Goal: Transaction & Acquisition: Book appointment/travel/reservation

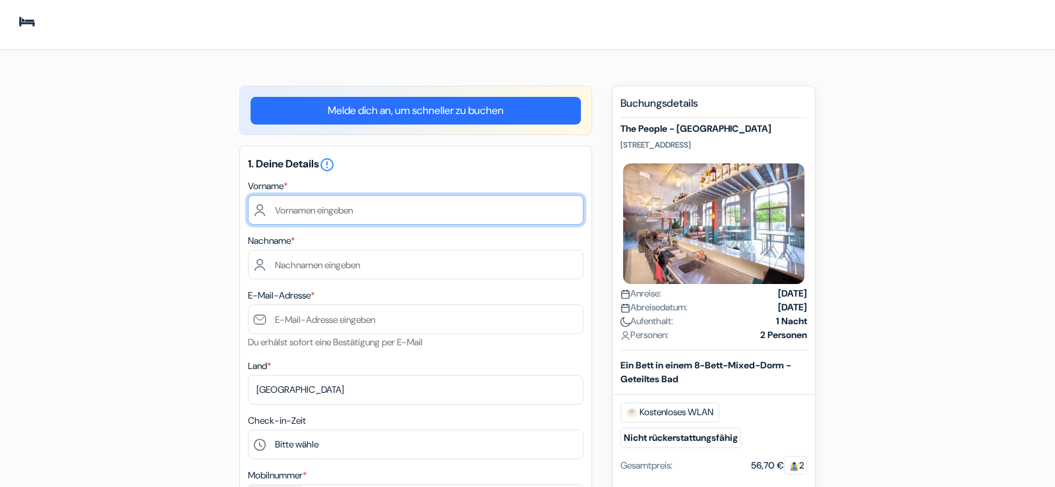
click at [378, 201] on input "text" at bounding box center [416, 210] width 336 height 30
type input "Linus"
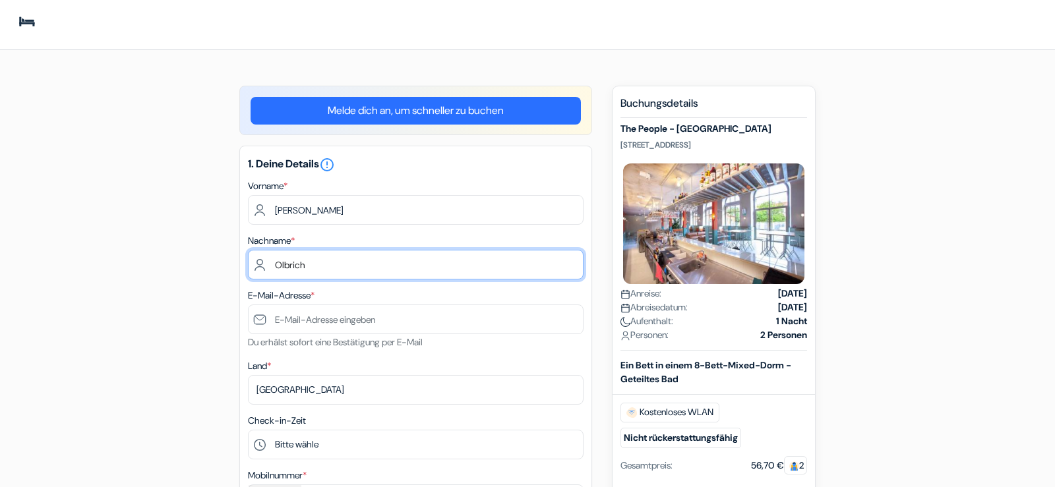
type input "Olbrich"
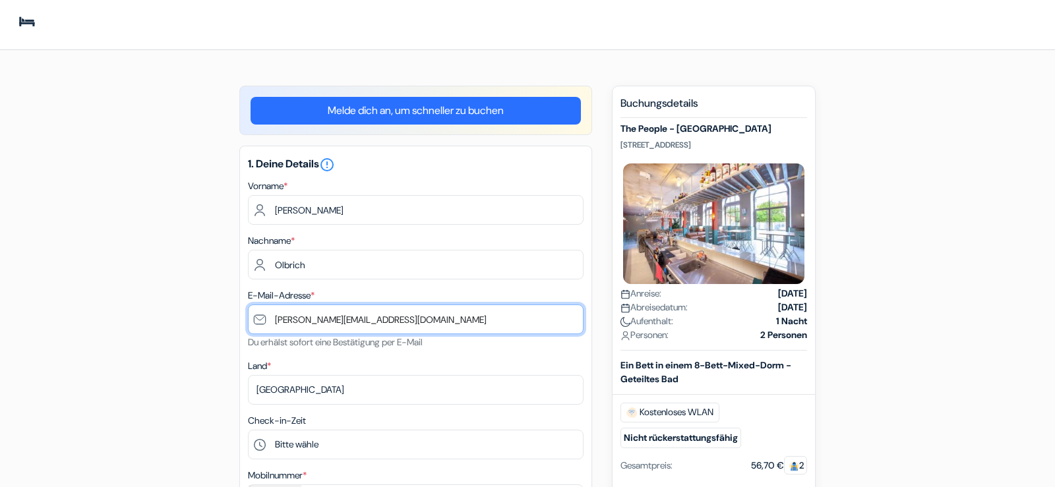
type input "[PERSON_NAME][EMAIL_ADDRESS][DOMAIN_NAME]"
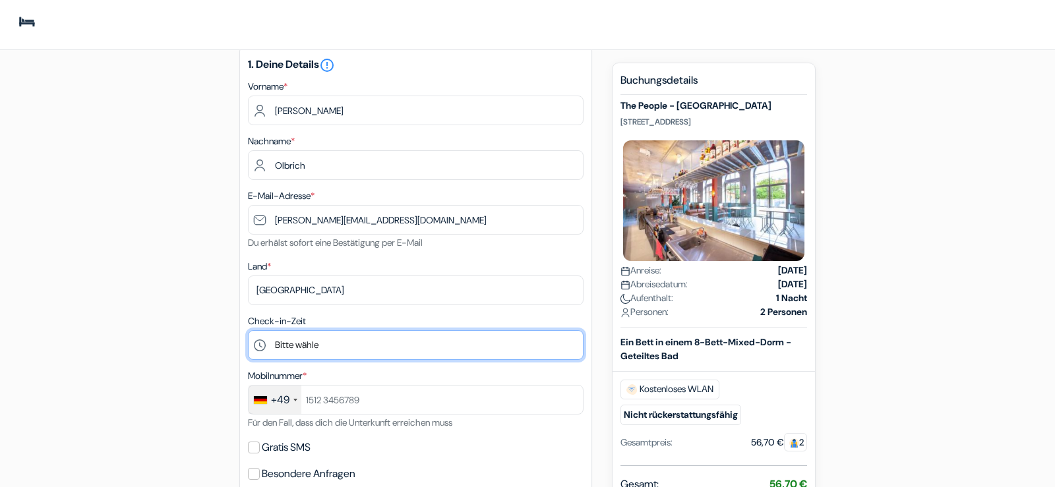
scroll to position [100, 0]
click at [248, 330] on select "Bitte wähle 1:00 2:00 3:00 4:00 5:00 6:00 7:00 8:00 9:00 10:00 11:00 12:00 13:0…" at bounding box center [416, 345] width 336 height 30
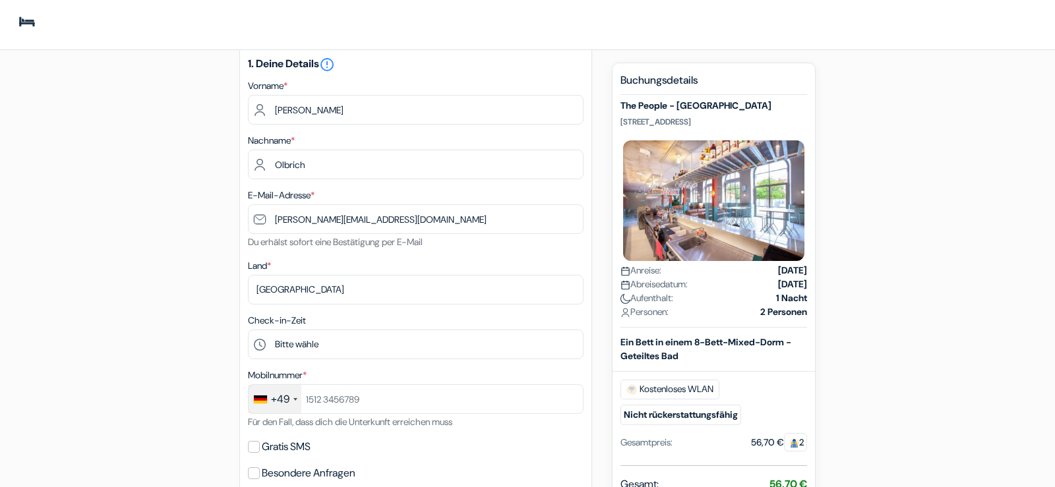
click at [165, 292] on div "add_box The People - Strasbourg 7 rue de la Krutenau, Straßburg, Frankreich don…" at bounding box center [527, 469] width 870 height 969
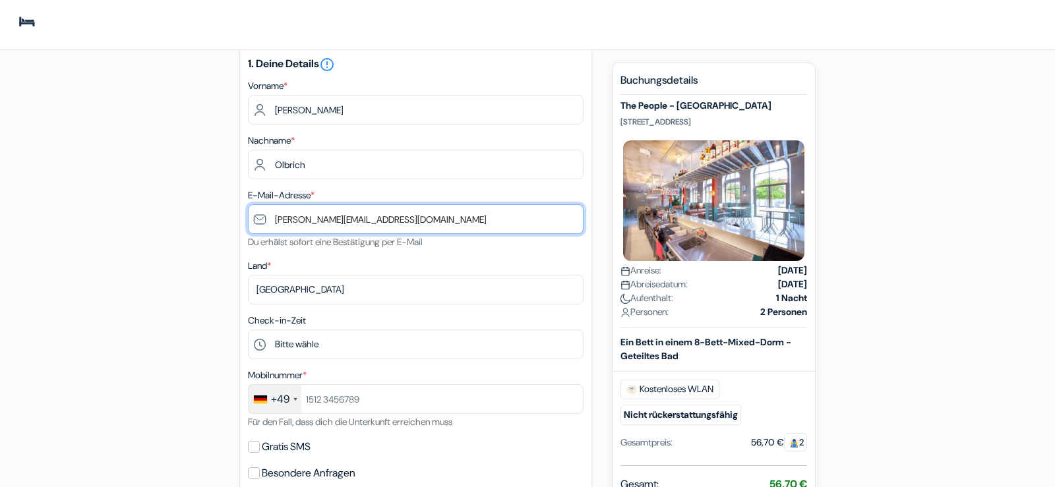
click at [421, 225] on input "[PERSON_NAME][EMAIL_ADDRESS][DOMAIN_NAME]" at bounding box center [416, 219] width 336 height 30
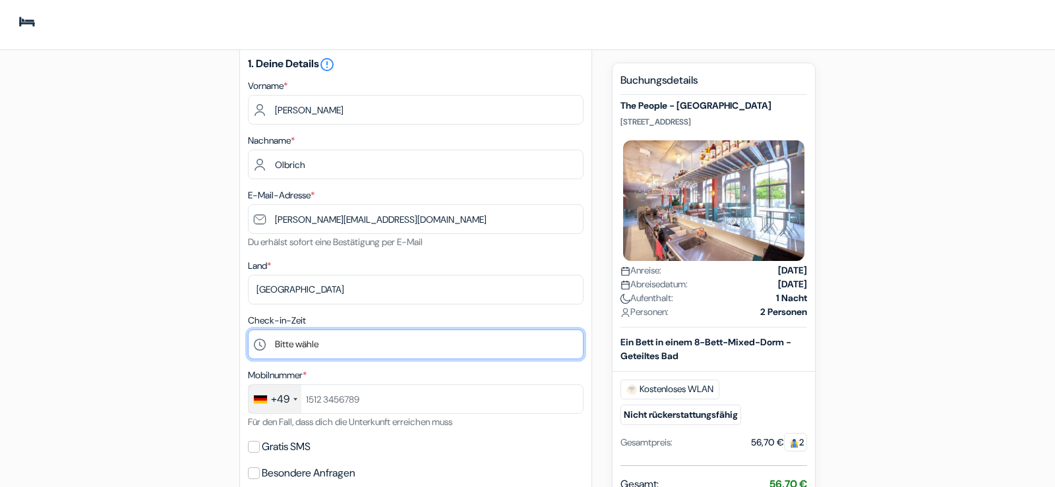
click at [248, 330] on select "Bitte wähle 1:00 2:00 3:00 4:00 5:00 6:00 7:00 8:00 9:00 10:00 11:00 12:00 13:0…" at bounding box center [416, 345] width 336 height 30
select select "15"
click option "15:00" at bounding box center [0, 0] width 0 height 0
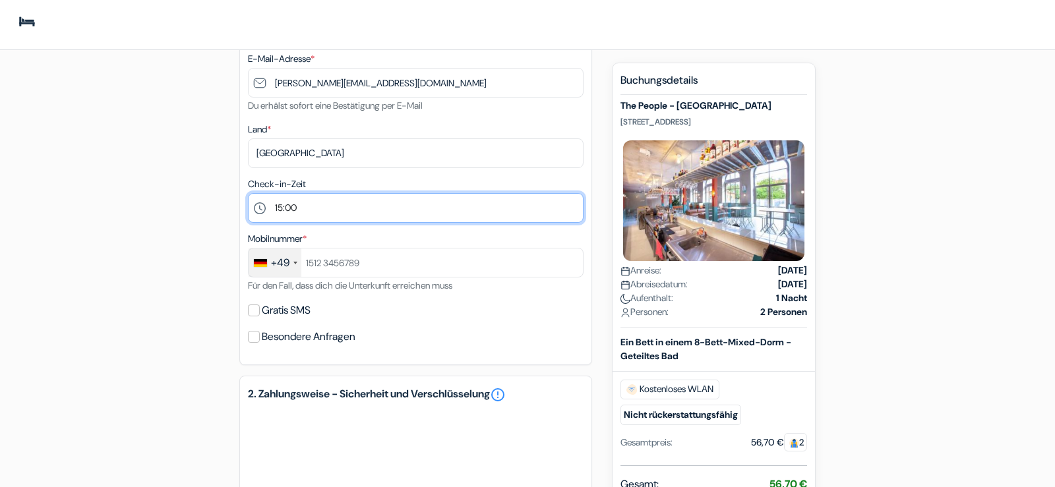
scroll to position [309, 0]
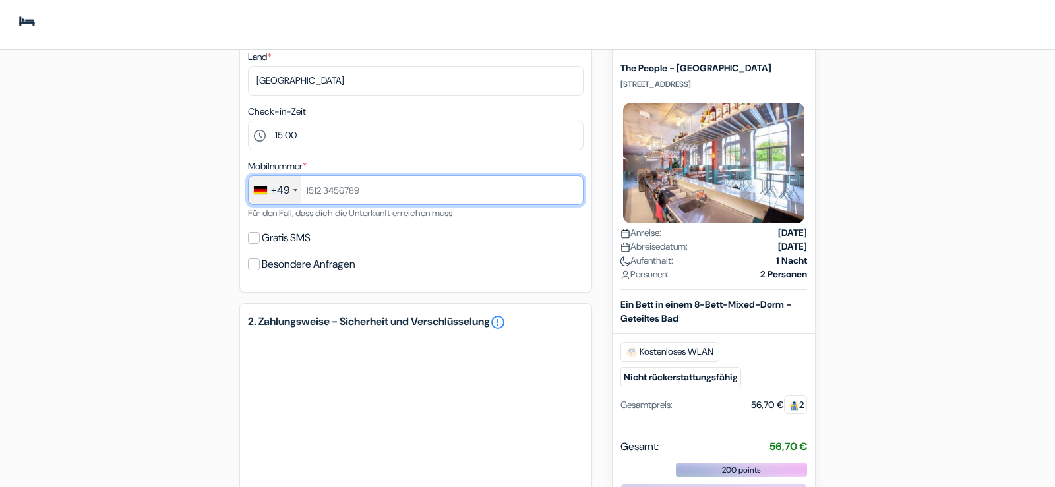
click at [324, 200] on input "text" at bounding box center [416, 190] width 336 height 30
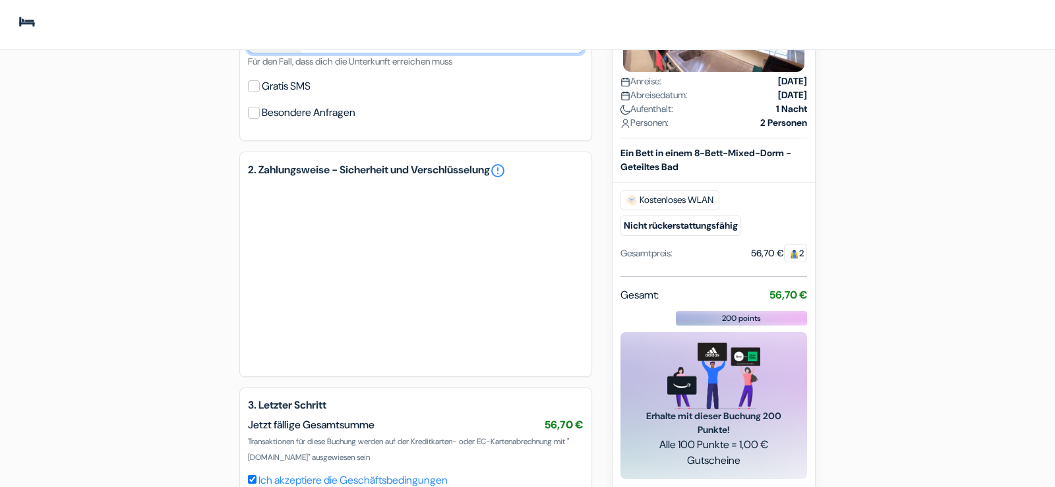
scroll to position [459, 0]
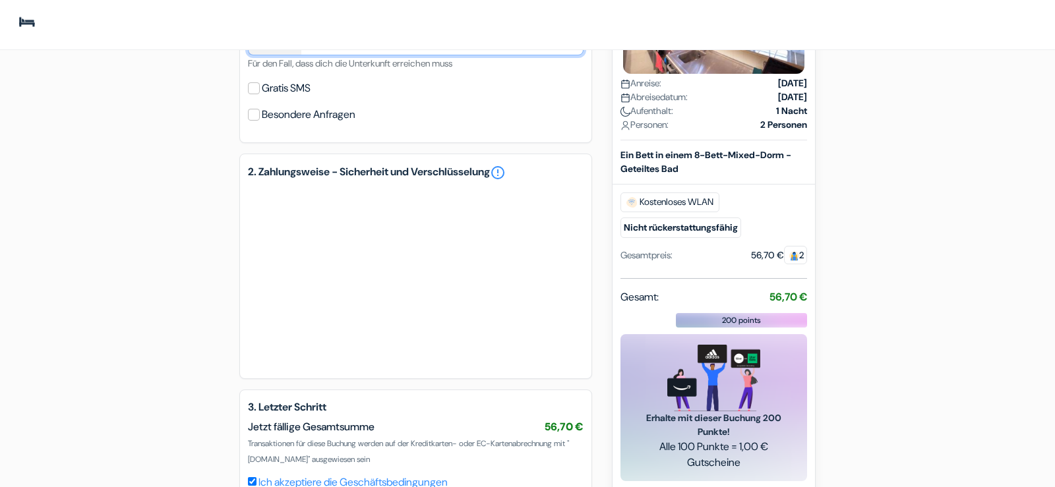
type input "17665612223"
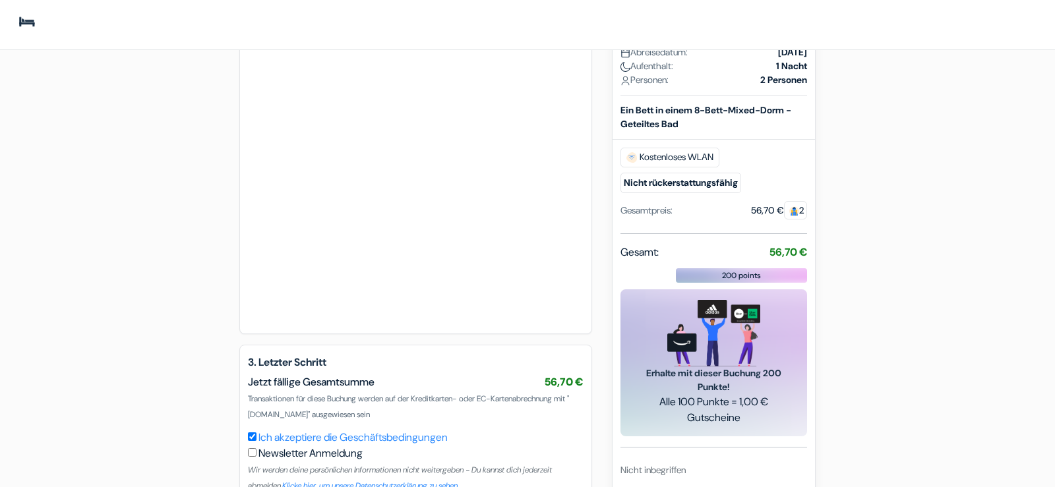
scroll to position [789, 0]
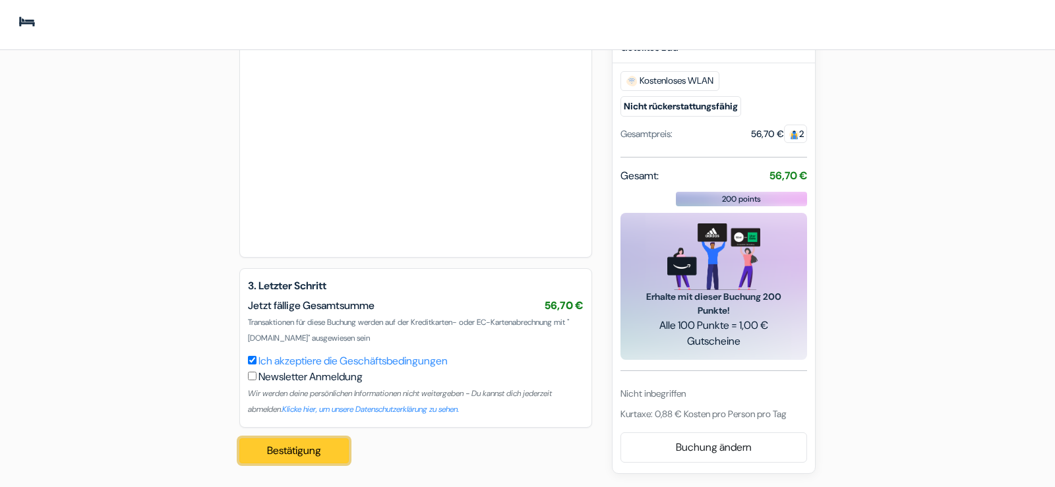
click at [311, 448] on button "Bestätigung Loading..." at bounding box center [293, 450] width 109 height 25
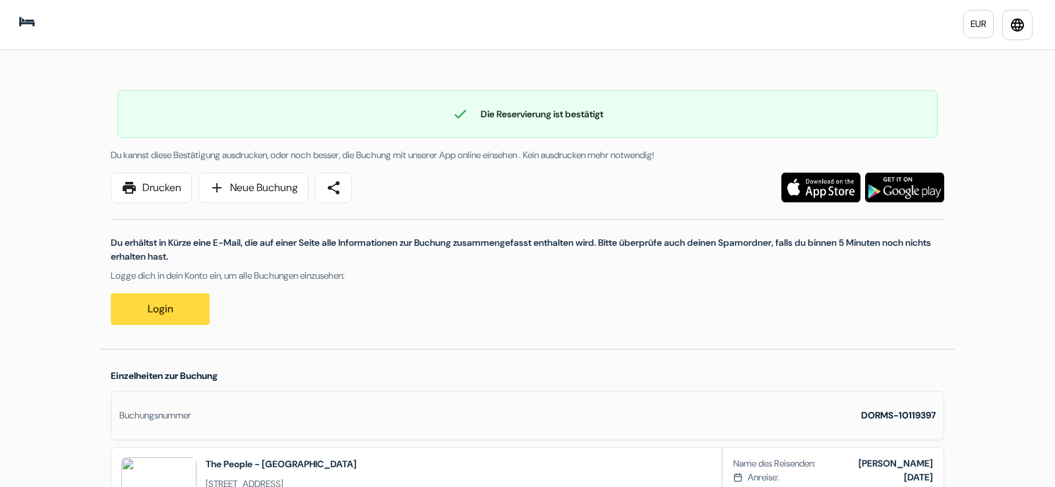
scroll to position [48, 0]
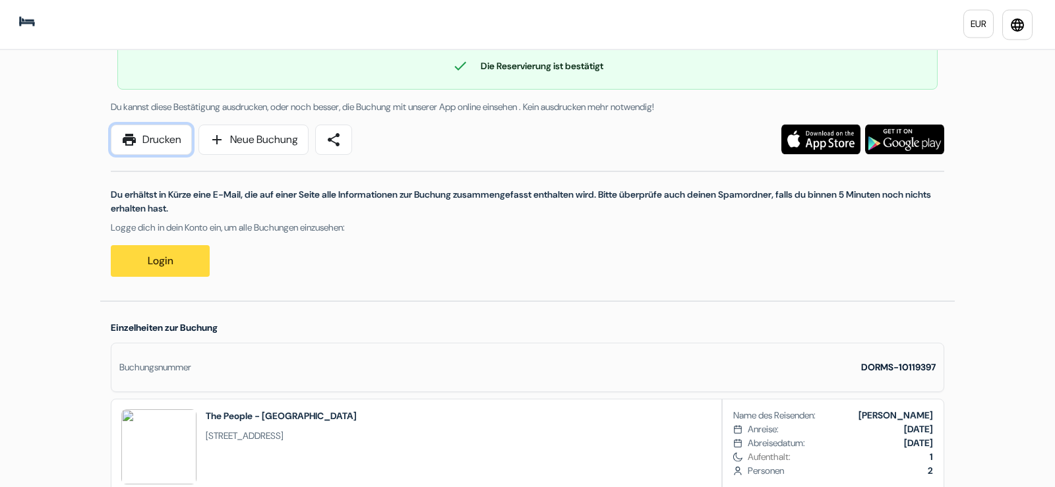
click at [144, 137] on link "print Drucken" at bounding box center [151, 140] width 81 height 30
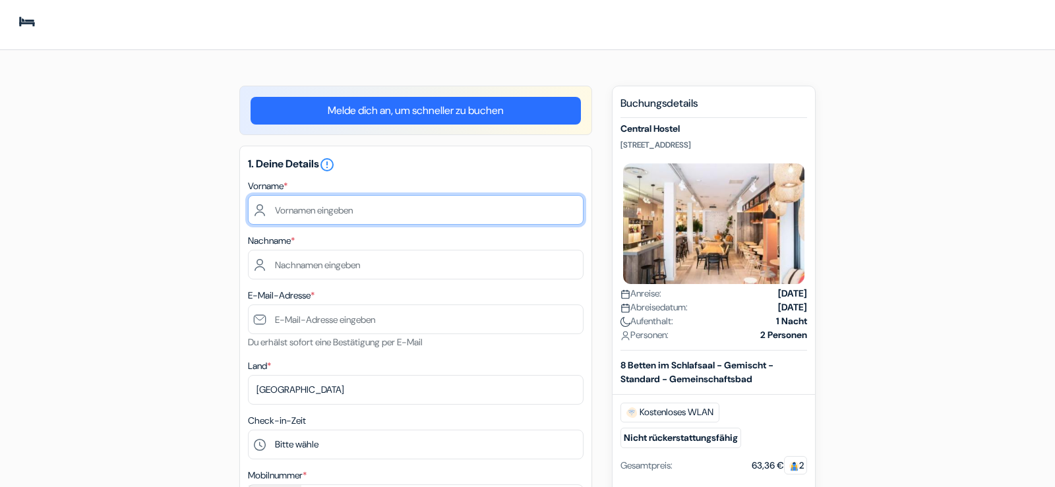
click at [376, 214] on input "text" at bounding box center [416, 210] width 336 height 30
type input "Linus Olbrich"
type input "Linus"
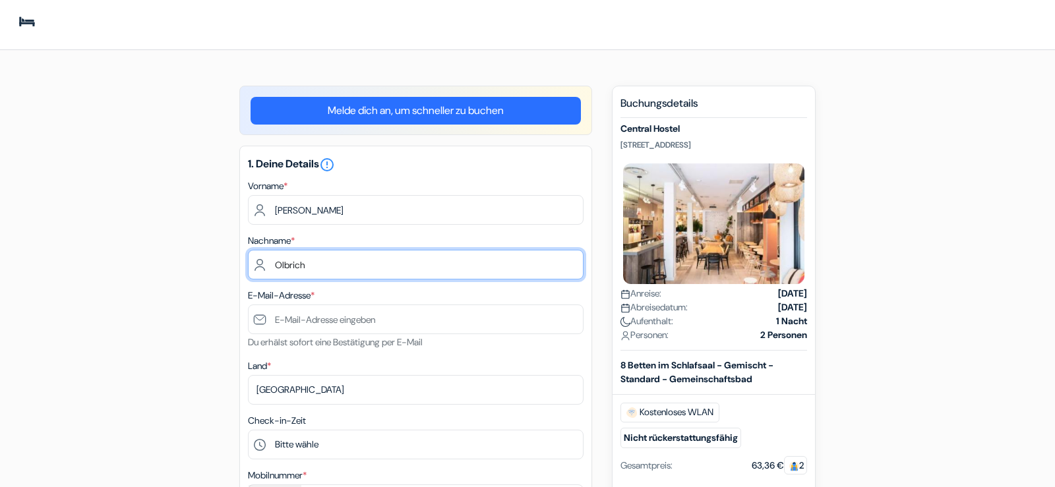
type input "Olbrich"
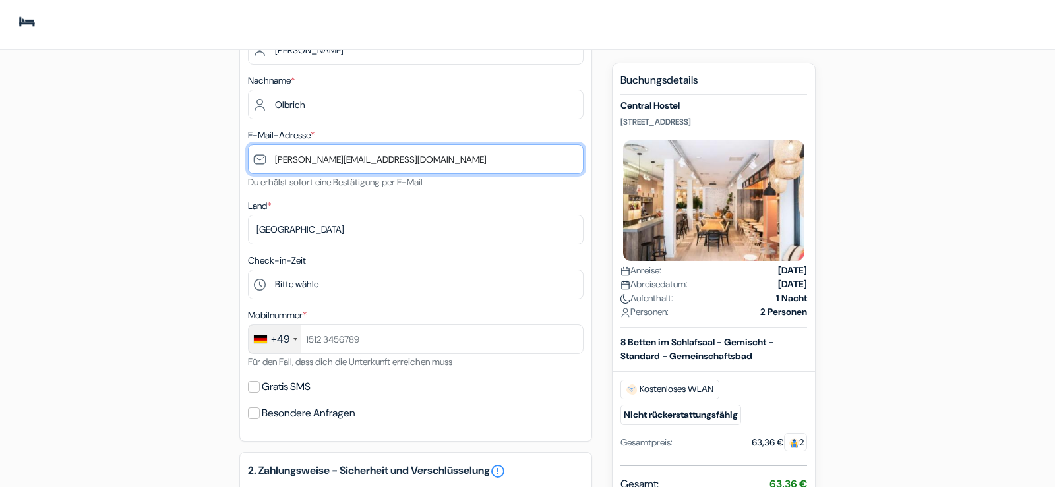
scroll to position [162, 0]
type input "[PERSON_NAME][EMAIL_ADDRESS][DOMAIN_NAME]"
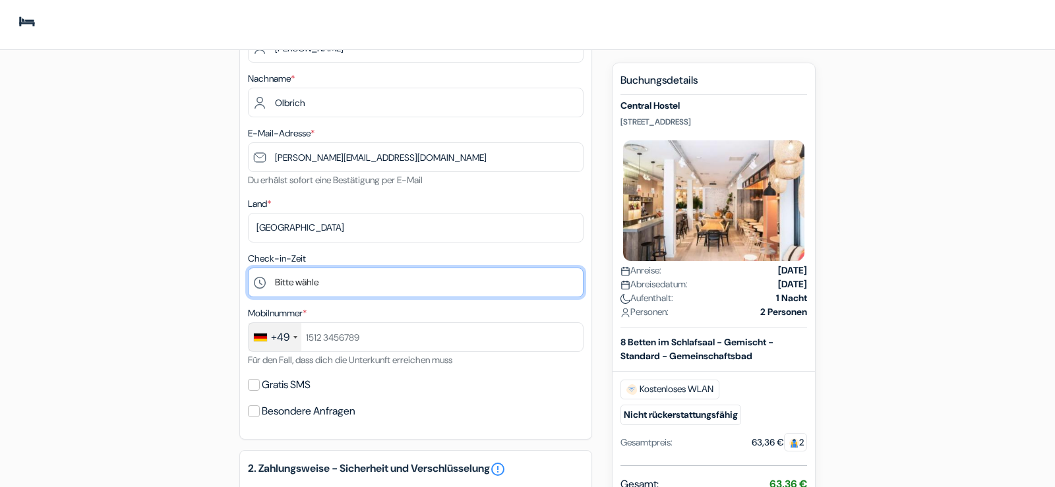
click at [248, 268] on select "Bitte wähle 1:00 2:00 3:00 4:00 5:00 6:00 7:00 8:00 9:00 10:00 11:00 12:00 13:0…" at bounding box center [416, 283] width 336 height 30
select select "15"
click option "15:00" at bounding box center [0, 0] width 0 height 0
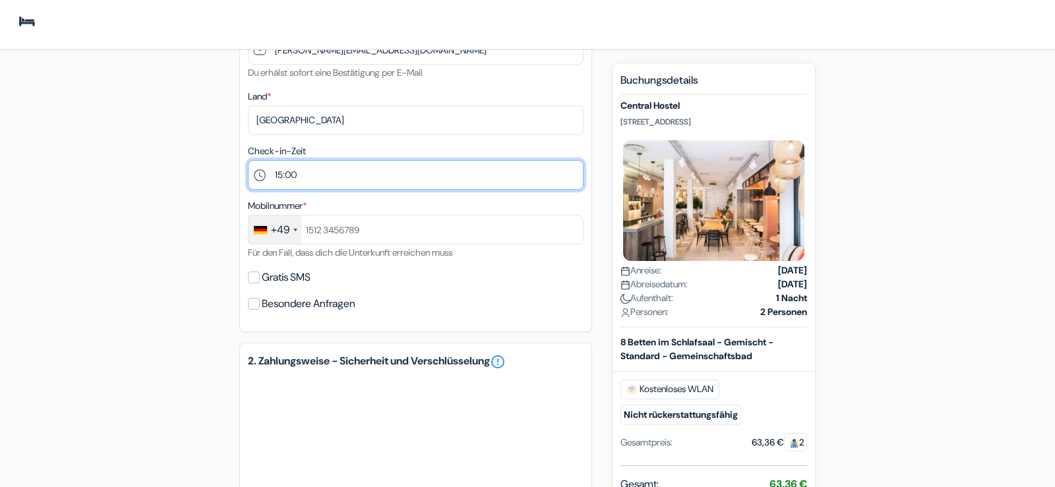
scroll to position [338, 0]
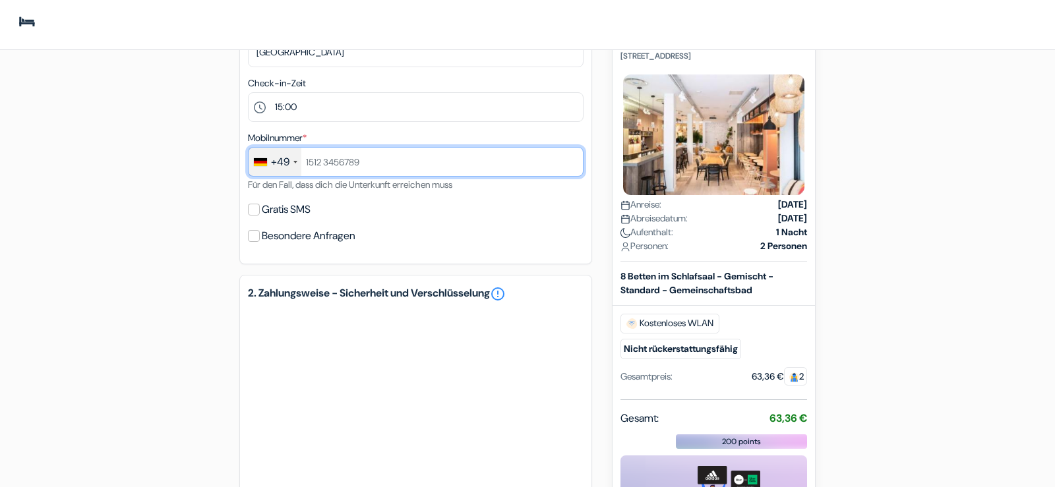
click at [359, 159] on input "text" at bounding box center [416, 162] width 336 height 30
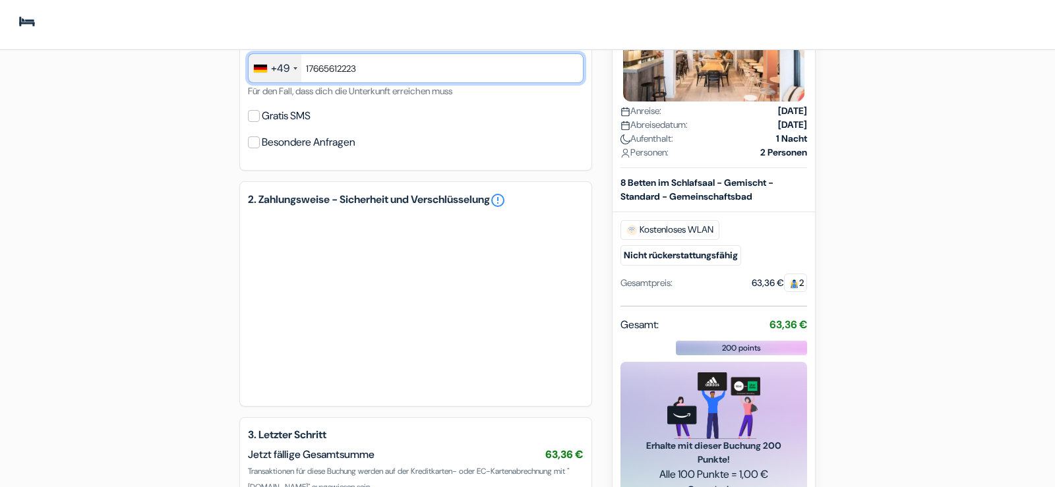
scroll to position [473, 0]
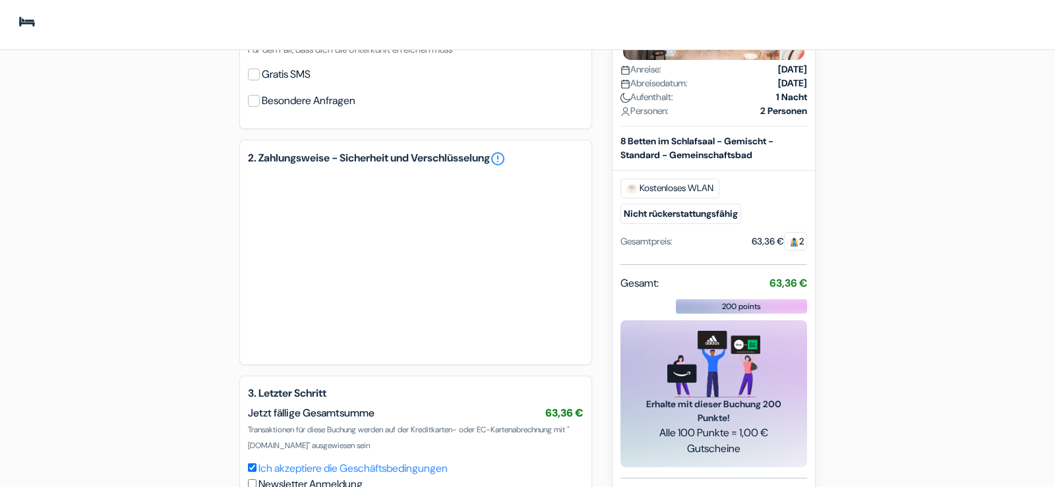
type input "17665612223"
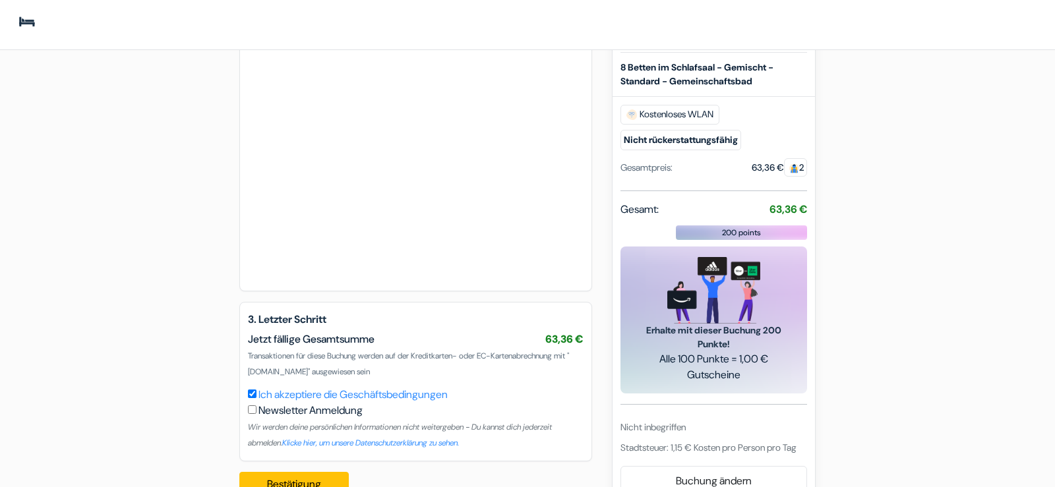
scroll to position [789, 0]
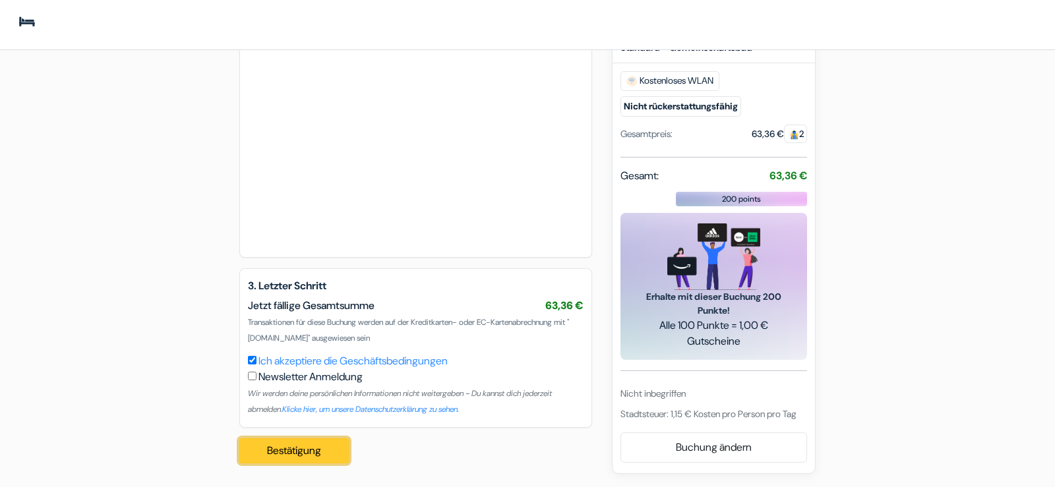
click at [312, 447] on button "Bestätigung Loading..." at bounding box center [293, 450] width 109 height 25
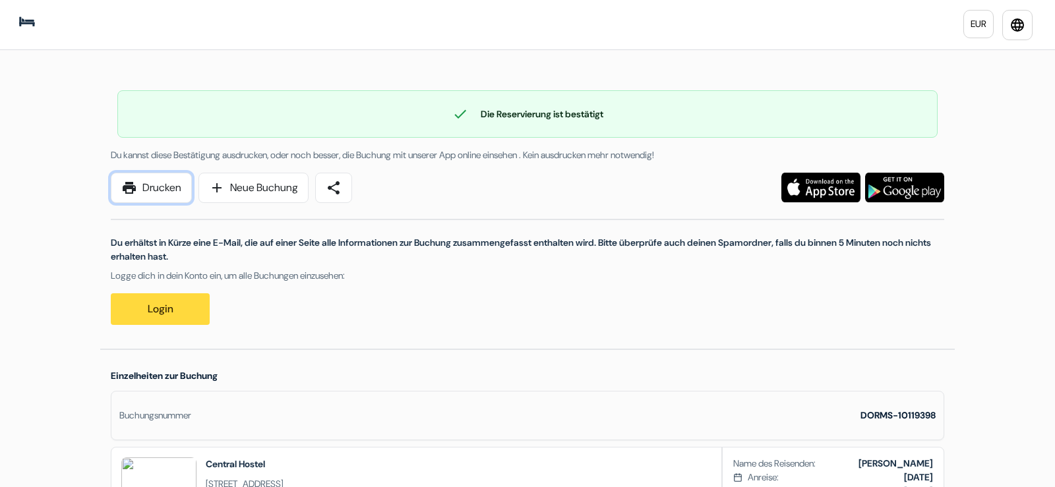
click at [170, 195] on link "print Drucken" at bounding box center [151, 188] width 81 height 30
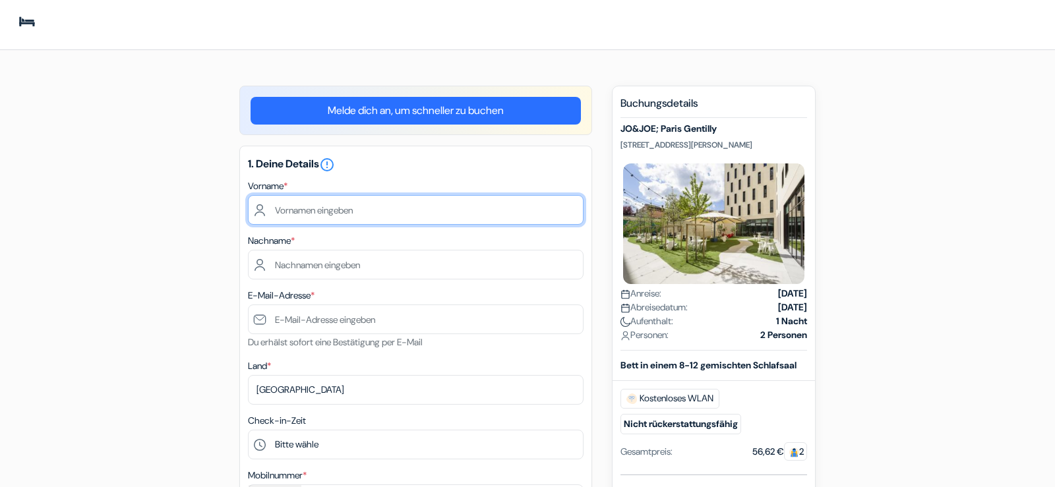
click at [348, 214] on input "text" at bounding box center [416, 210] width 336 height 30
type input "[PERSON_NAME]"
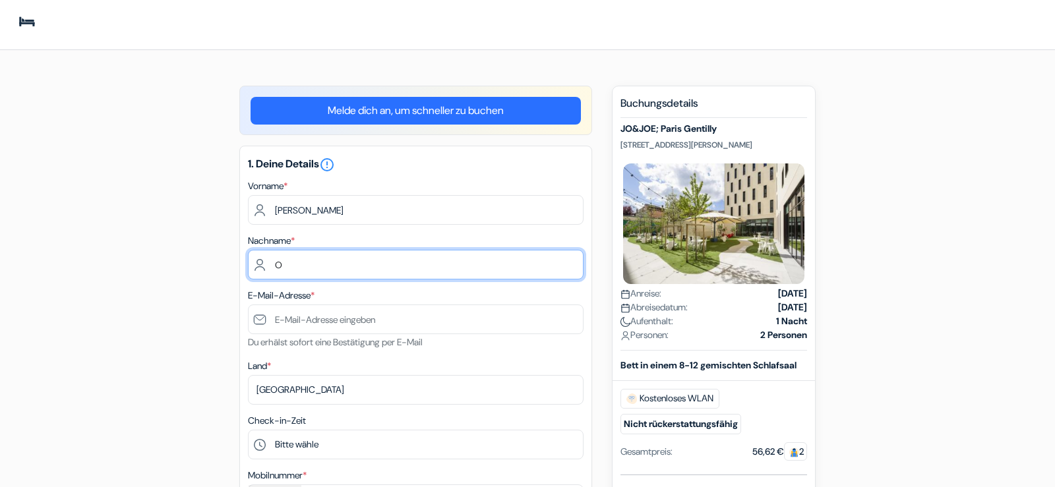
type input "O"
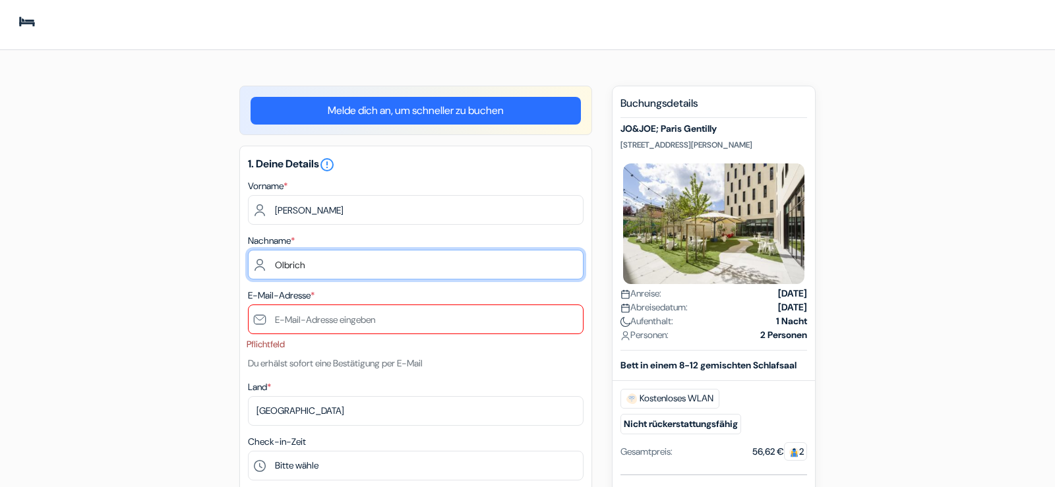
type input "Olbrich"
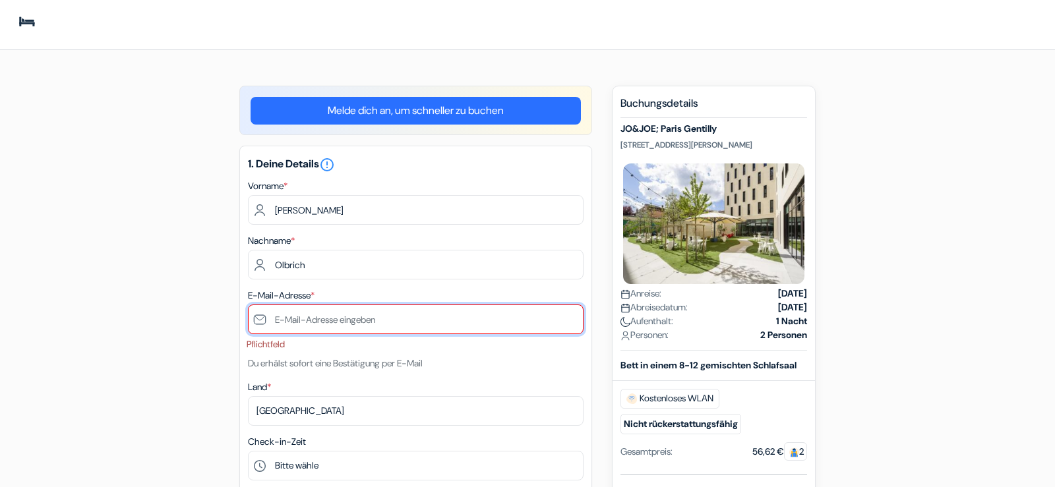
click at [315, 324] on input "text" at bounding box center [416, 320] width 336 height 30
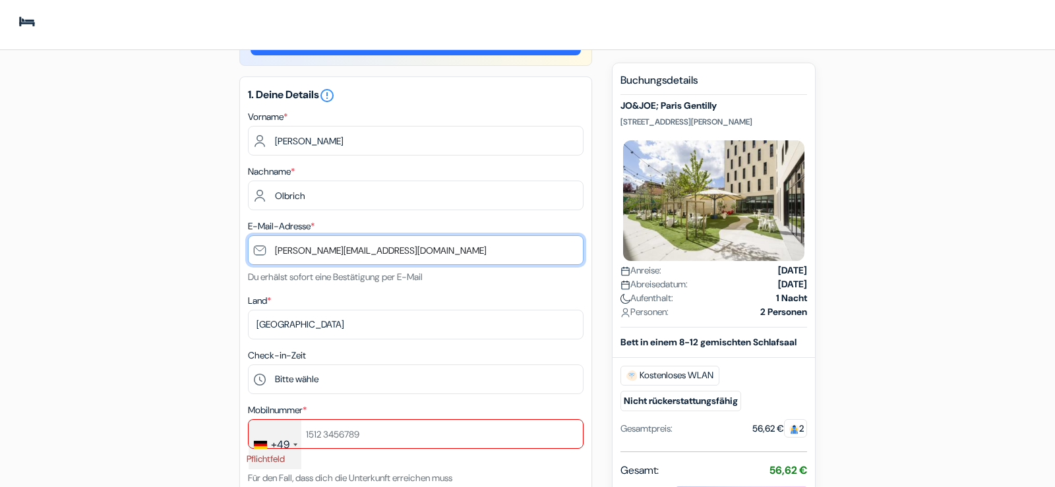
scroll to position [171, 0]
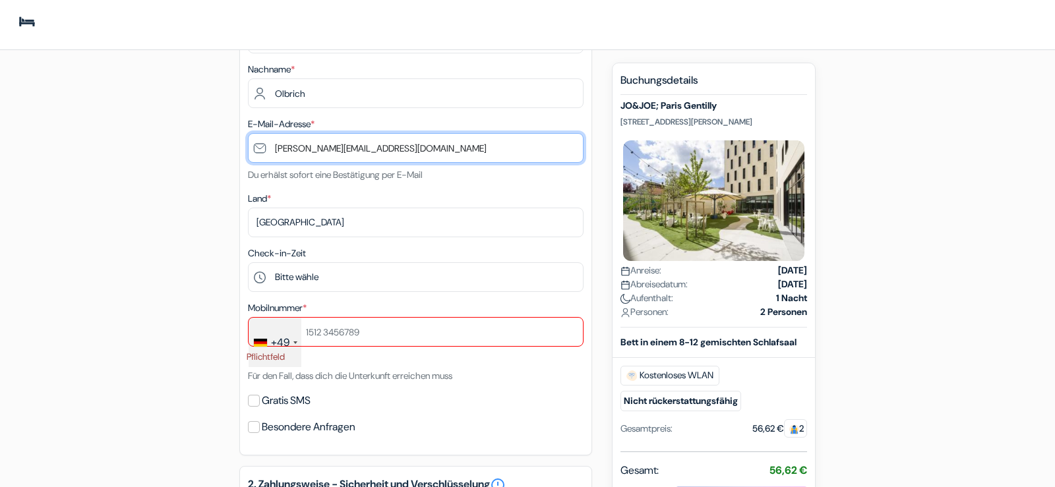
type input "[PERSON_NAME][EMAIL_ADDRESS][DOMAIN_NAME]"
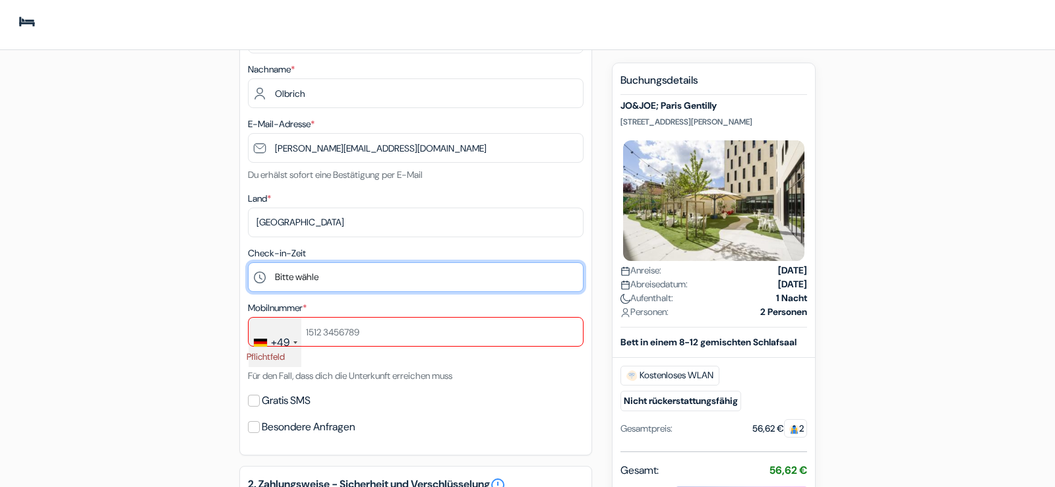
click at [248, 262] on select "Bitte wähle 1:00 2:00 3:00 4:00 5:00 6:00 7:00 8:00 9:00 10:00 11:00 12:00 13:0…" at bounding box center [416, 277] width 336 height 30
select select "10"
click option "10:00" at bounding box center [0, 0] width 0 height 0
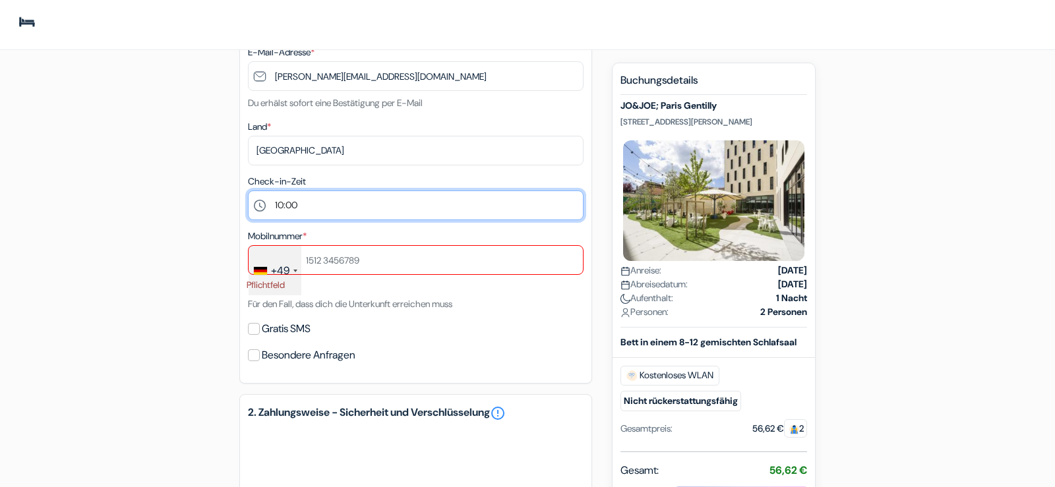
scroll to position [245, 0]
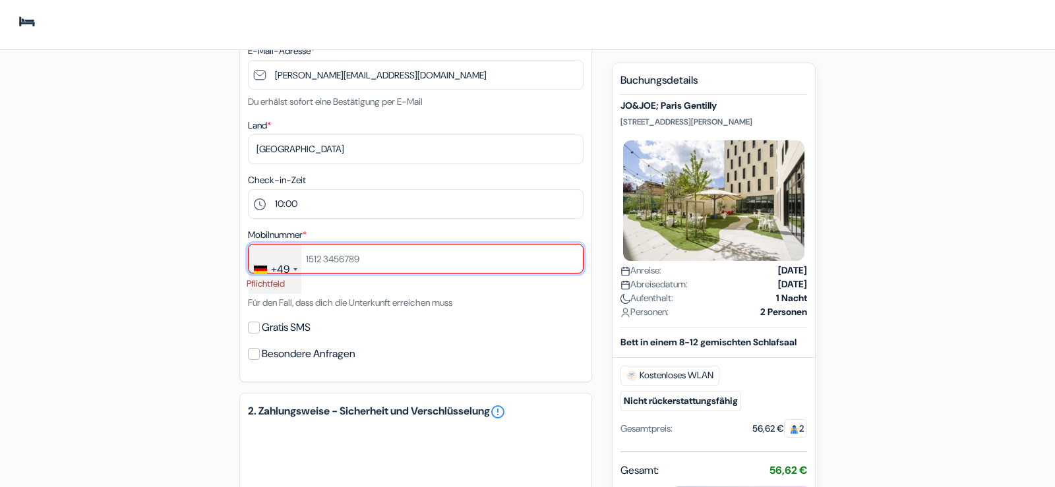
click at [340, 256] on input "text" at bounding box center [416, 259] width 336 height 30
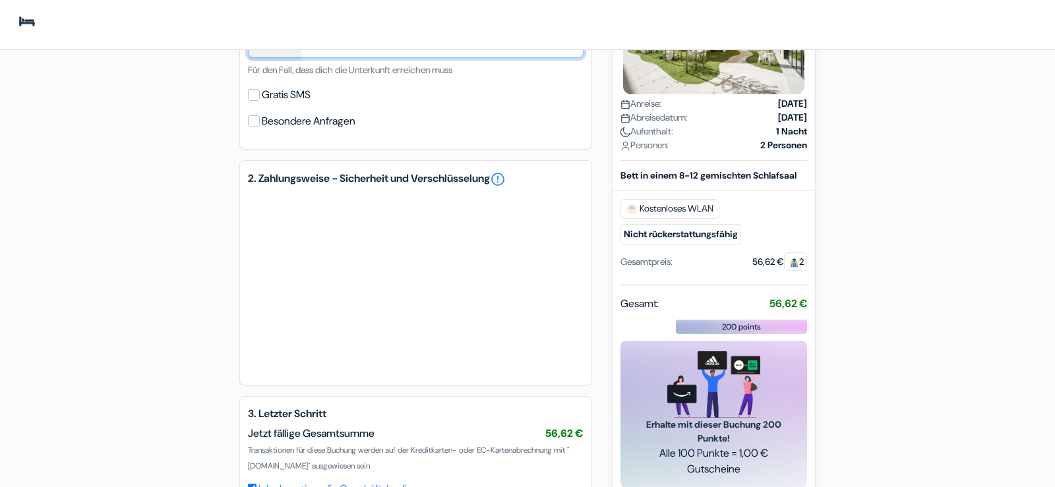
scroll to position [467, 0]
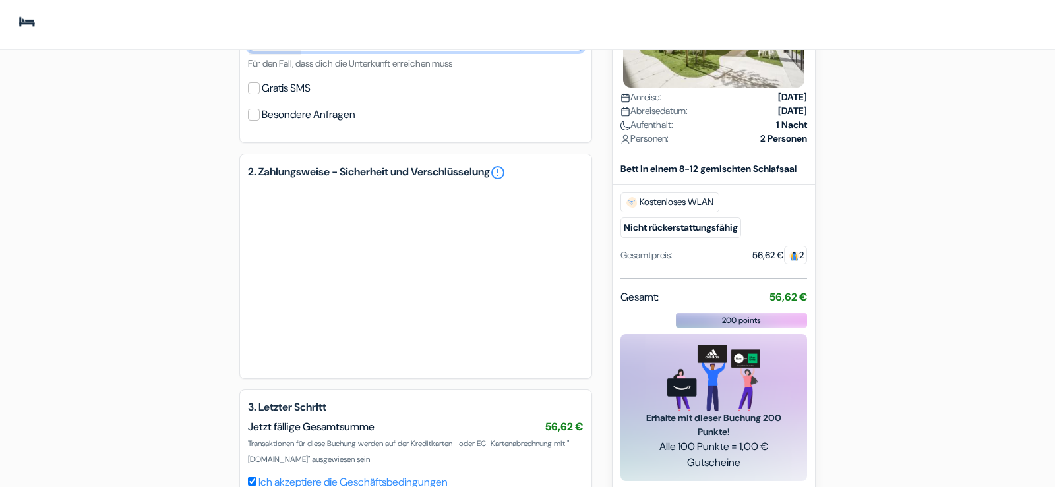
type input "17665612223"
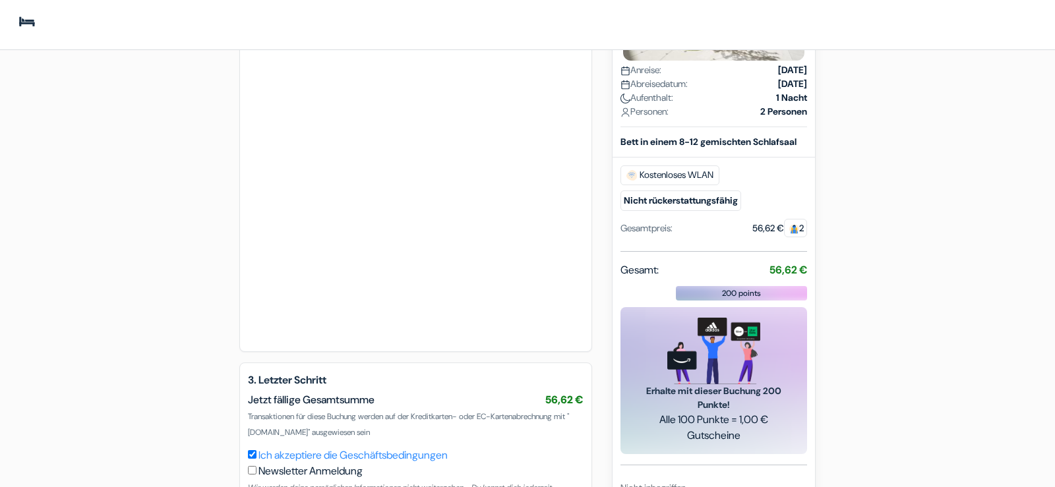
scroll to position [797, 0]
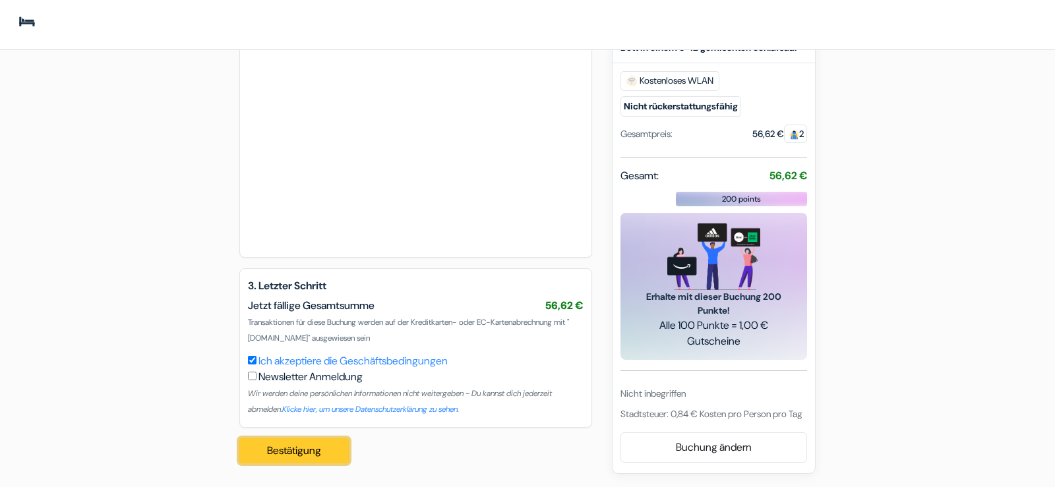
click at [281, 452] on button "Bestätigung Loading..." at bounding box center [293, 450] width 109 height 25
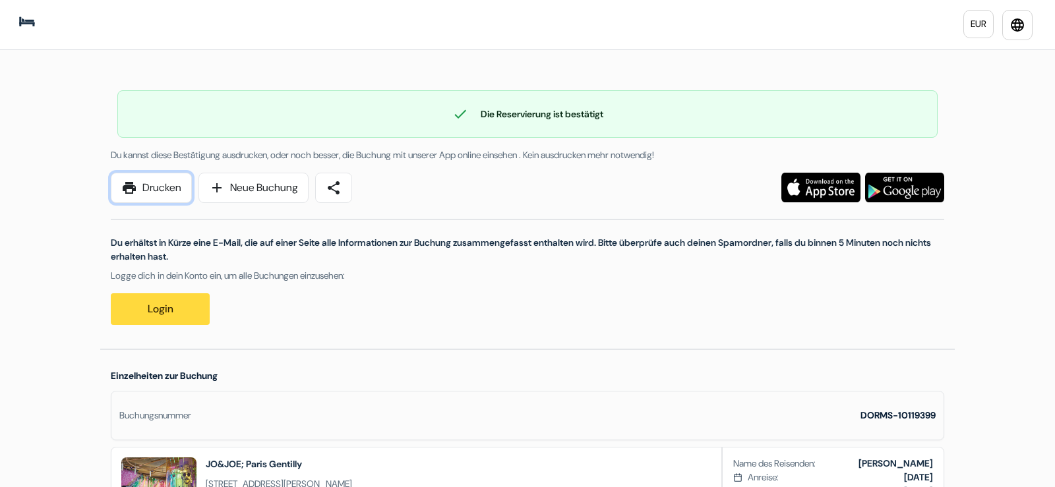
click at [160, 175] on link "print Drucken" at bounding box center [151, 188] width 81 height 30
